Goal: Navigation & Orientation: Find specific page/section

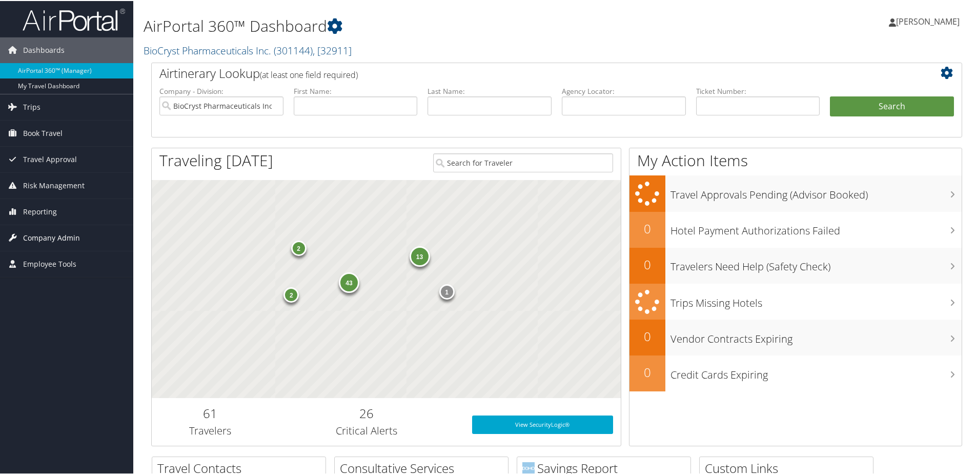
click at [67, 235] on span "Company Admin" at bounding box center [51, 237] width 57 height 26
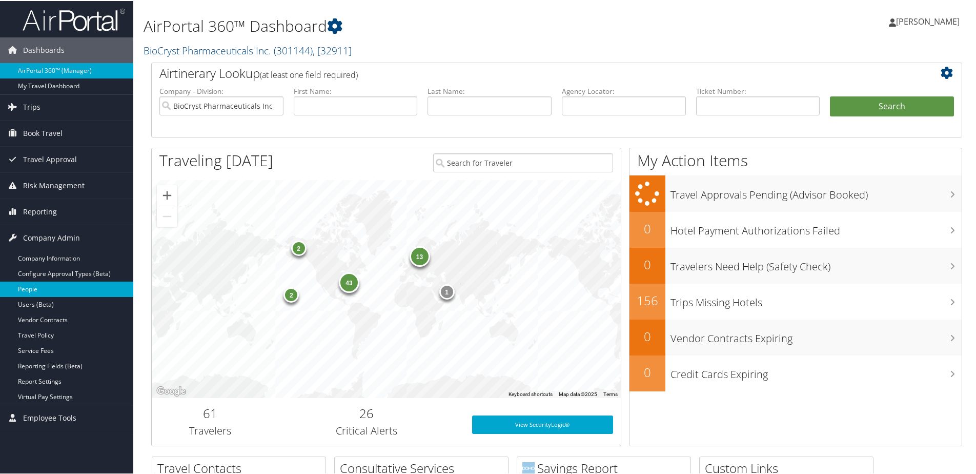
click at [62, 287] on link "People" at bounding box center [66, 287] width 133 height 15
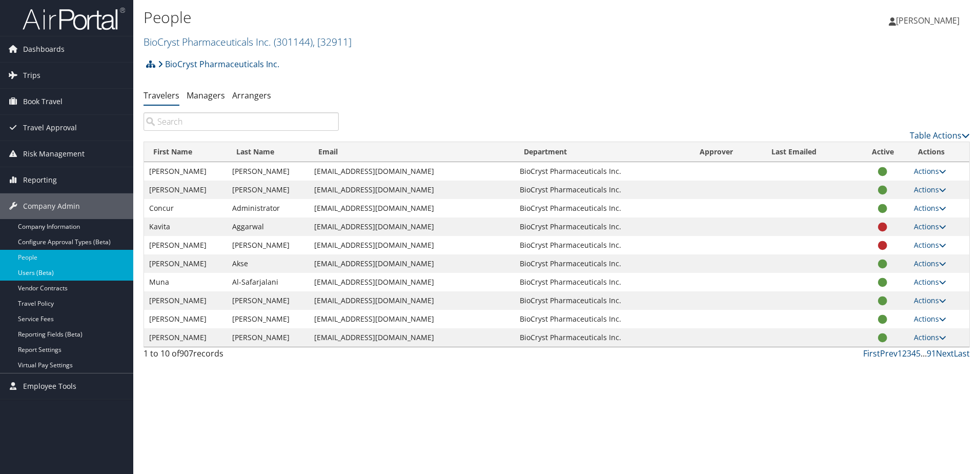
click at [55, 272] on link "Users (Beta)" at bounding box center [66, 272] width 133 height 15
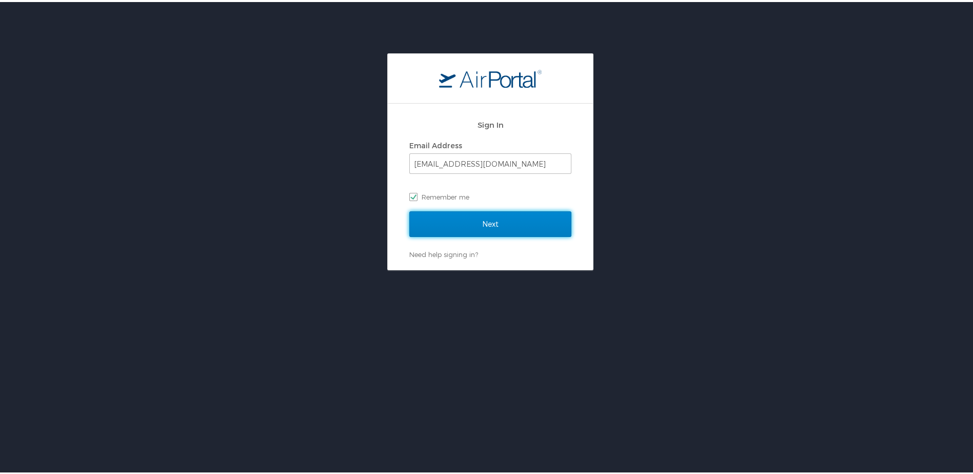
click at [464, 221] on input "Next" at bounding box center [490, 222] width 162 height 26
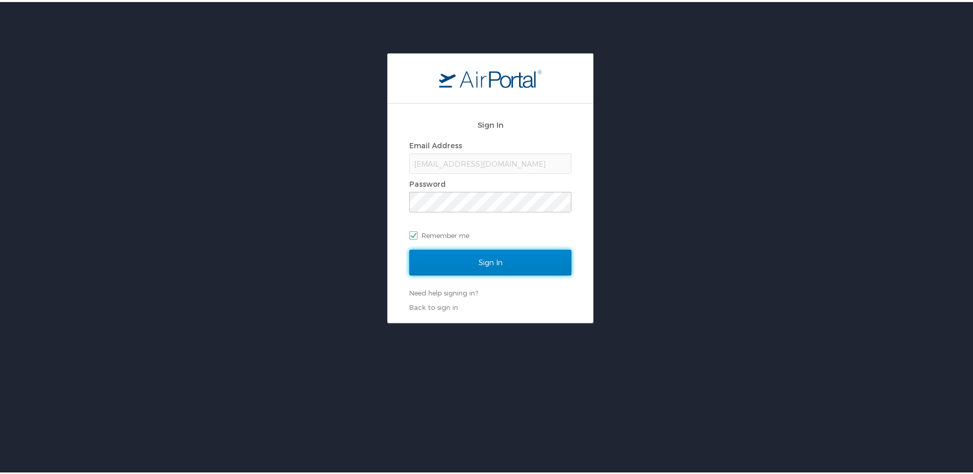
click at [446, 263] on input "Sign In" at bounding box center [490, 261] width 162 height 26
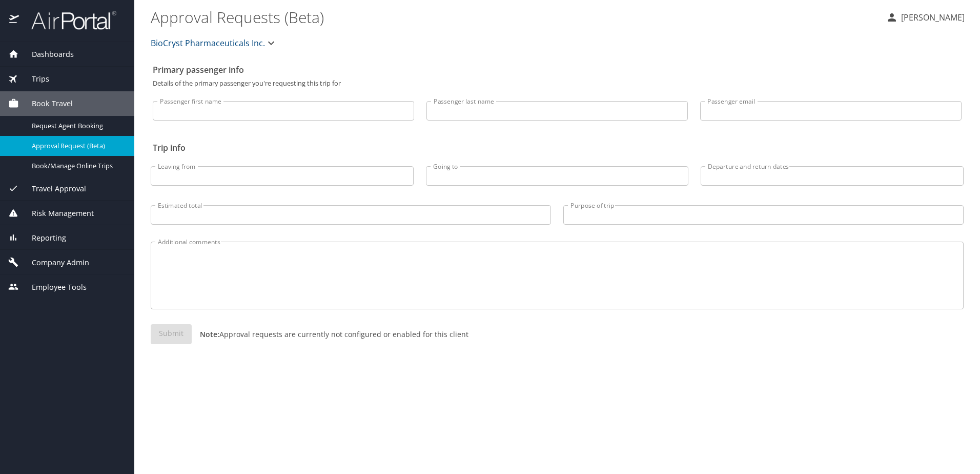
click at [80, 266] on span "Company Admin" at bounding box center [54, 262] width 70 height 11
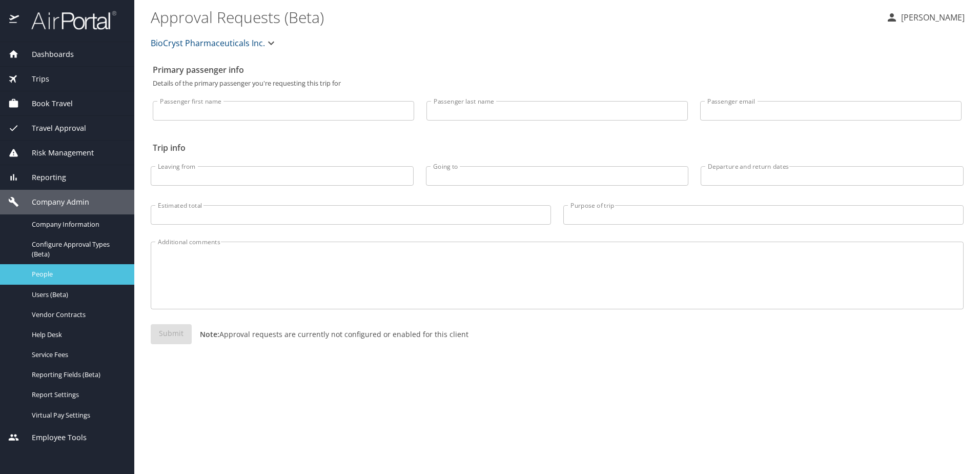
click at [87, 276] on span "People" at bounding box center [77, 274] width 90 height 10
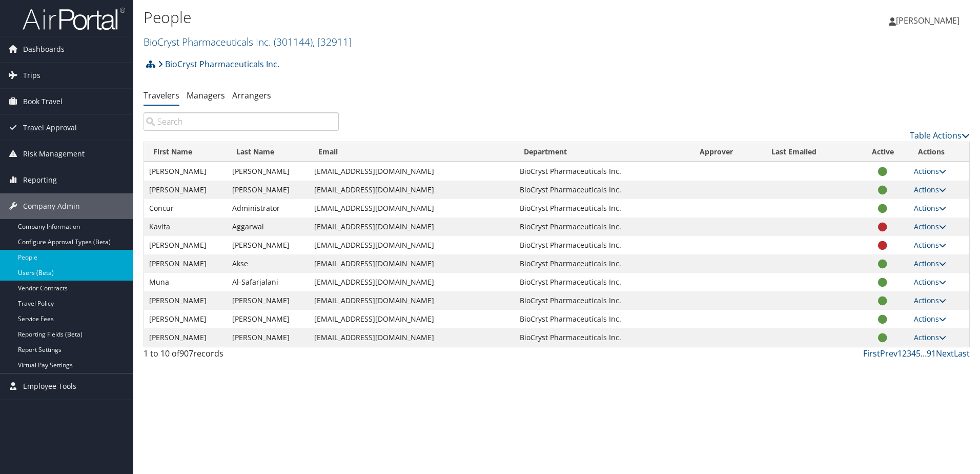
click at [88, 266] on link "Users (Beta)" at bounding box center [66, 272] width 133 height 15
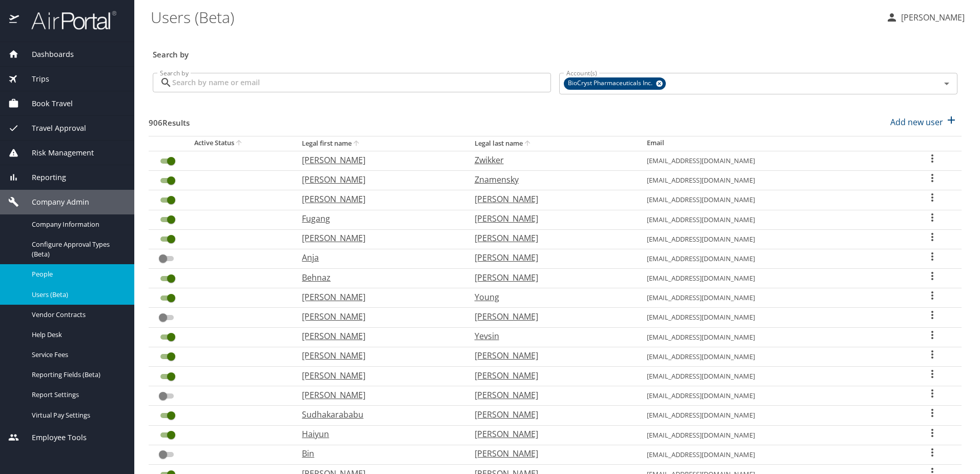
click at [77, 273] on span "People" at bounding box center [77, 274] width 90 height 10
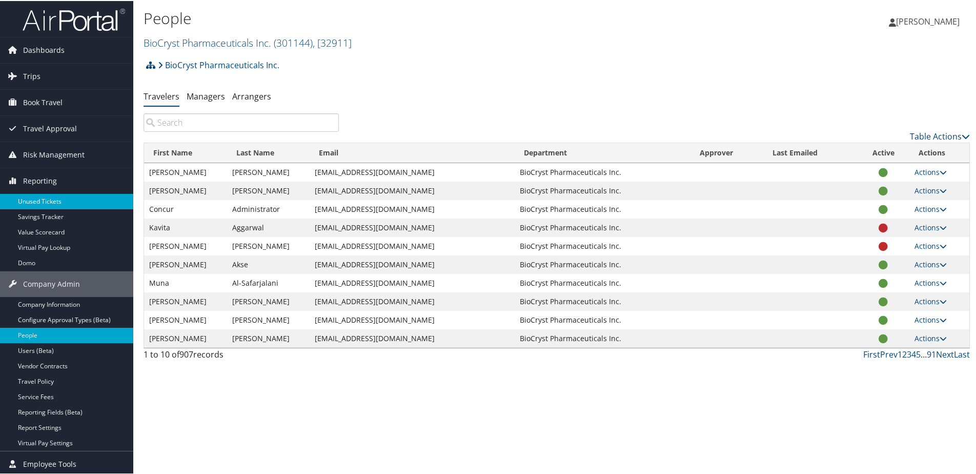
click at [76, 199] on link "Unused Tickets" at bounding box center [66, 200] width 133 height 15
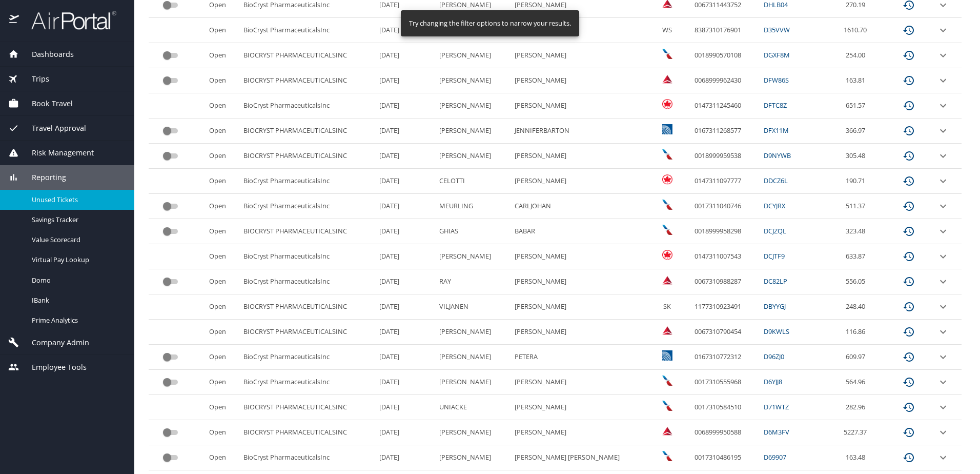
scroll to position [359, 0]
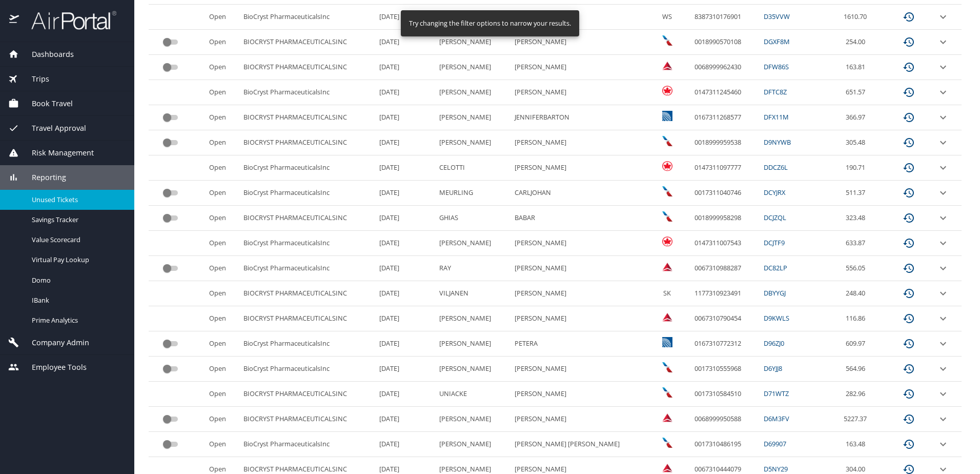
click at [64, 347] on span "Company Admin" at bounding box center [54, 342] width 70 height 11
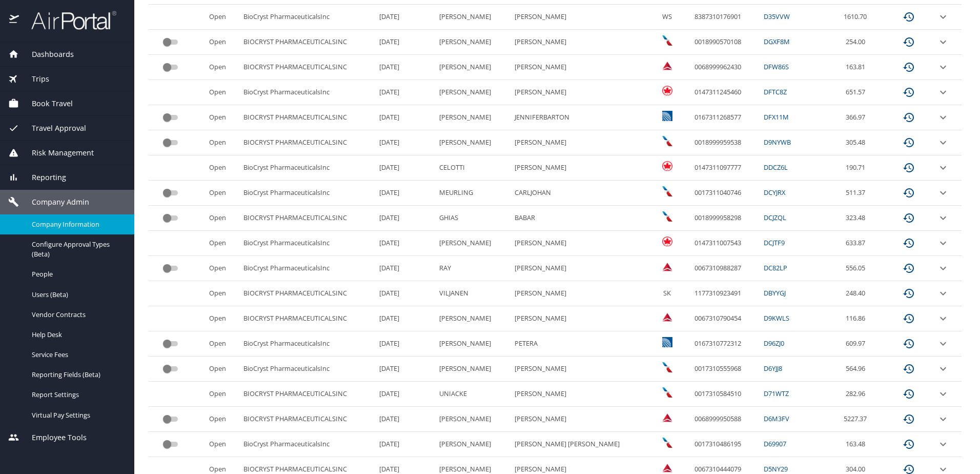
click at [92, 226] on span "Company Information" at bounding box center [77, 224] width 90 height 10
